Goal: Navigation & Orientation: Go to known website

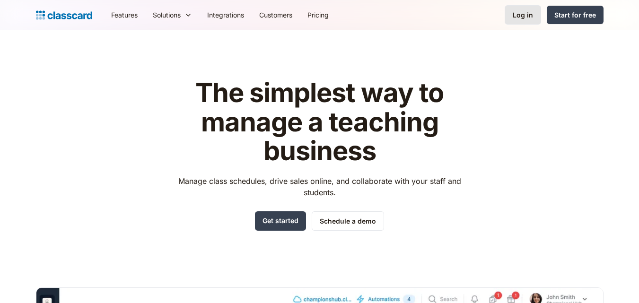
click at [520, 14] on div "Log in" at bounding box center [523, 15] width 20 height 10
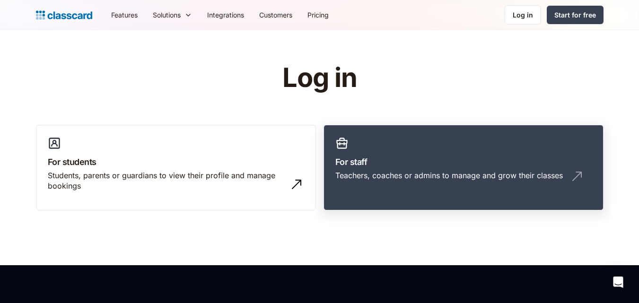
click at [409, 167] on h3 "For staff" at bounding box center [463, 162] width 256 height 13
